Goal: Transaction & Acquisition: Purchase product/service

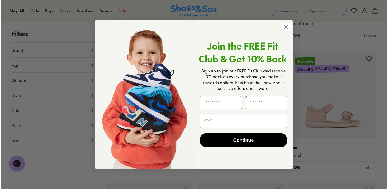
scroll to position [586, 0]
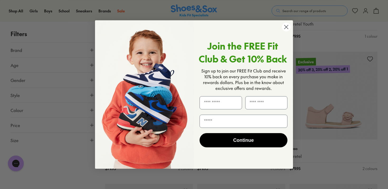
click at [288, 26] on icon "Close dialog" at bounding box center [286, 26] width 9 height 9
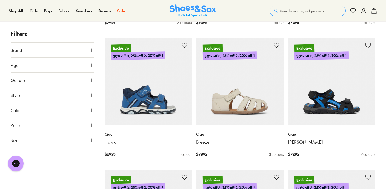
scroll to position [996, 0]
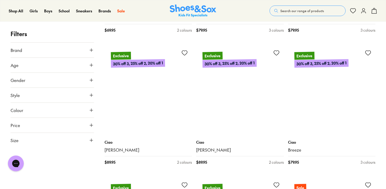
scroll to position [2310, 0]
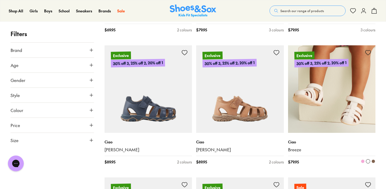
click at [343, 113] on img at bounding box center [332, 89] width 88 height 88
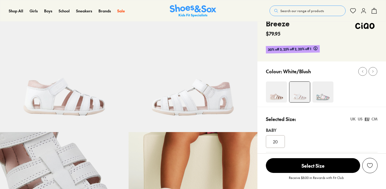
scroll to position [51, 0]
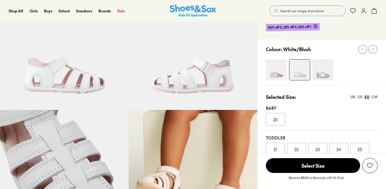
select select "*"
click at [276, 70] on img at bounding box center [276, 69] width 21 height 21
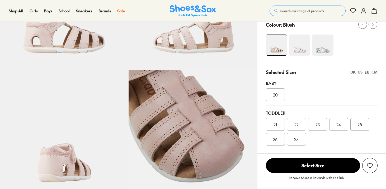
scroll to position [94, 0]
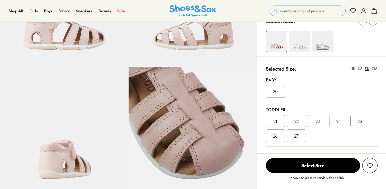
select select "*"
click at [317, 123] on span "23" at bounding box center [318, 121] width 4 height 6
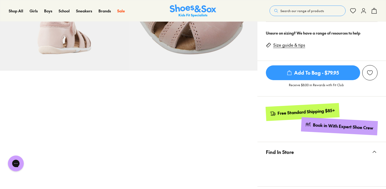
scroll to position [220, 0]
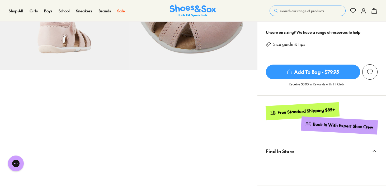
click at [323, 72] on span "Add To Bag - $79.95" at bounding box center [313, 72] width 94 height 15
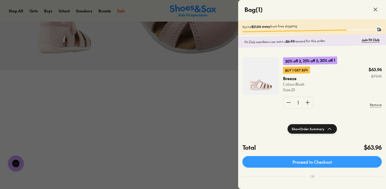
click at [218, 120] on div at bounding box center [193, 94] width 386 height 189
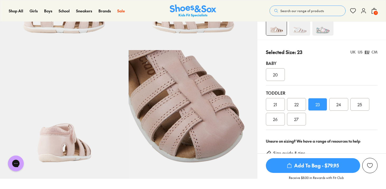
scroll to position [0, 0]
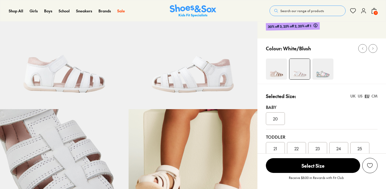
scroll to position [52, 0]
select select "*"
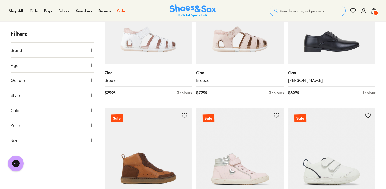
scroll to position [1084, 0]
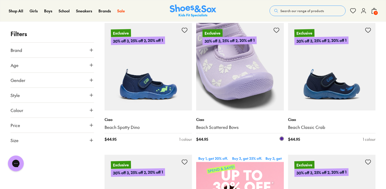
click at [235, 70] on img at bounding box center [240, 67] width 88 height 88
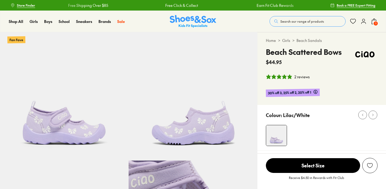
scroll to position [24, 0]
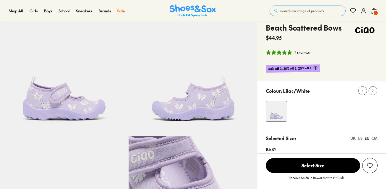
select select "*"
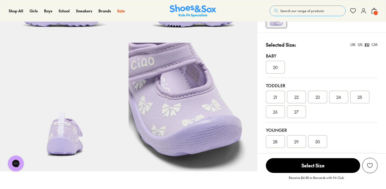
scroll to position [119, 0]
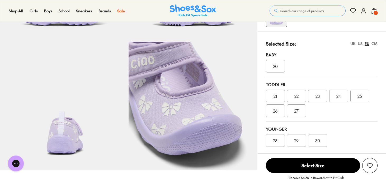
click at [321, 97] on div "23" at bounding box center [317, 96] width 19 height 13
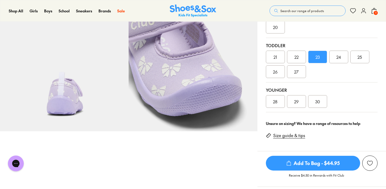
scroll to position [159, 0]
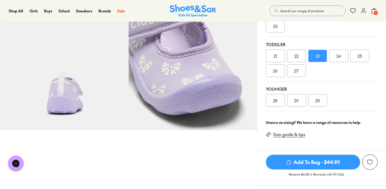
click at [318, 165] on span "Add To Bag - $44.95" at bounding box center [313, 162] width 94 height 15
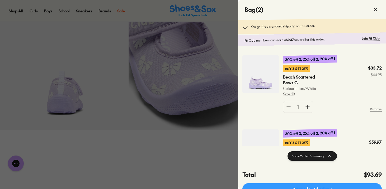
scroll to position [48, 0]
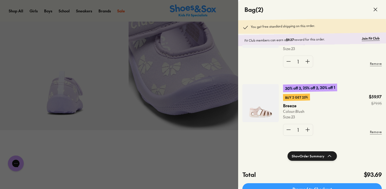
click at [211, 164] on div at bounding box center [193, 94] width 386 height 189
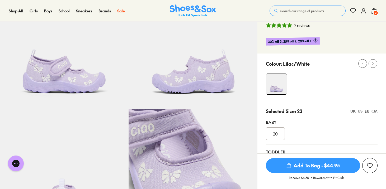
scroll to position [0, 0]
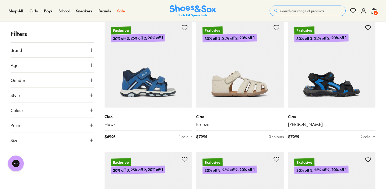
scroll to position [1122, 0]
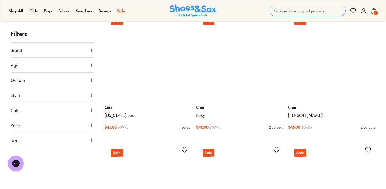
scroll to position [2728, 0]
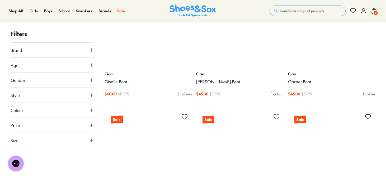
scroll to position [3444, 0]
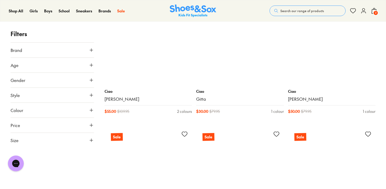
scroll to position [4880, 0]
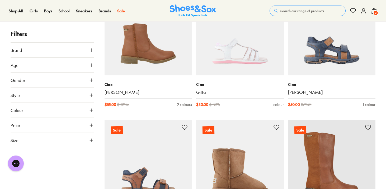
click at [378, 13] on span "2" at bounding box center [375, 12] width 5 height 5
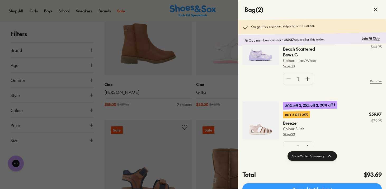
scroll to position [0, 0]
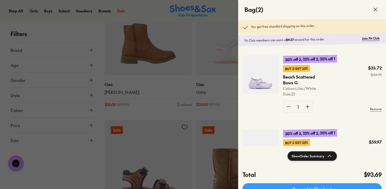
click at [261, 86] on img at bounding box center [261, 74] width 36 height 38
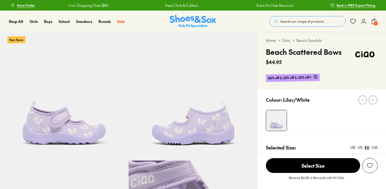
select select "*"
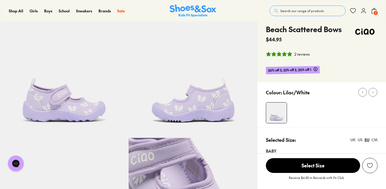
scroll to position [18, 0]
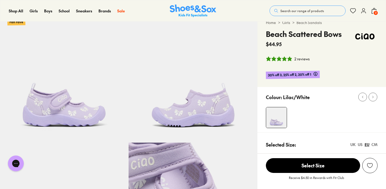
click at [375, 13] on span "2" at bounding box center [375, 12] width 5 height 5
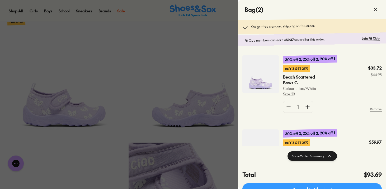
scroll to position [48, 0]
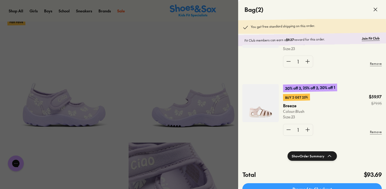
click at [270, 103] on img at bounding box center [261, 103] width 36 height 38
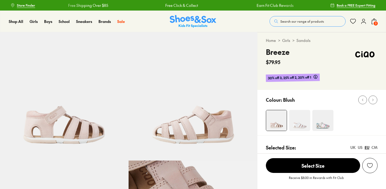
select select "*"
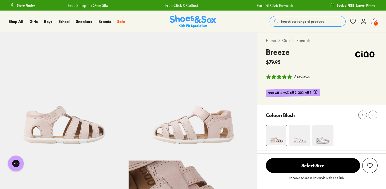
click at [374, 21] on icon at bounding box center [374, 21] width 6 height 6
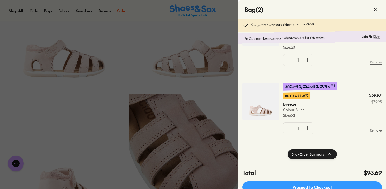
scroll to position [48, 0]
click at [215, 106] on div at bounding box center [193, 94] width 386 height 189
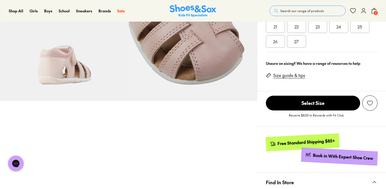
scroll to position [84, 0]
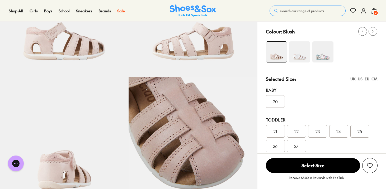
click at [376, 13] on span "2" at bounding box center [375, 12] width 5 height 5
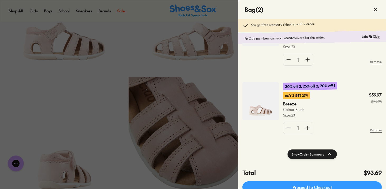
scroll to position [0, 0]
